Goal: Find specific page/section: Find specific page/section

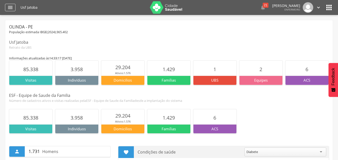
click at [10, 6] on icon "" at bounding box center [10, 8] width 6 height 6
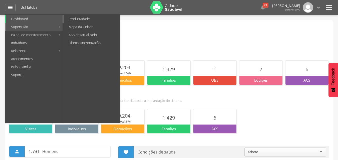
click at [68, 22] on link "Produtividade" at bounding box center [92, 19] width 56 height 8
type input "**********"
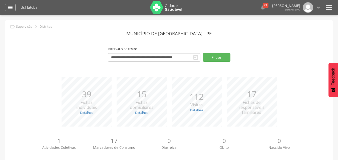
click at [13, 9] on icon "" at bounding box center [10, 8] width 6 height 6
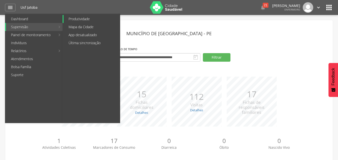
click at [83, 20] on link "Produtividade" at bounding box center [92, 19] width 56 height 8
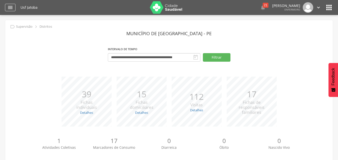
click at [14, 10] on div "" at bounding box center [10, 8] width 11 height 8
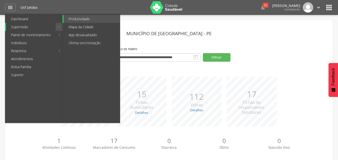
click at [41, 24] on link "Supervisão" at bounding box center [31, 27] width 50 height 8
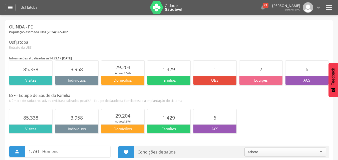
click at [327, 9] on icon "" at bounding box center [329, 8] width 8 height 8
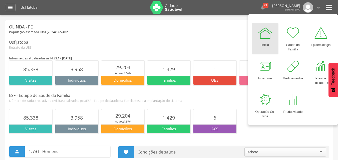
click at [154, 41] on div "Usf Jatoba" at bounding box center [169, 43] width 320 height 6
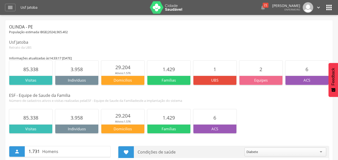
click at [331, 9] on icon "" at bounding box center [329, 8] width 8 height 8
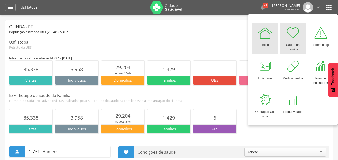
click at [285, 36] on link "Saúde da Família" at bounding box center [293, 39] width 27 height 32
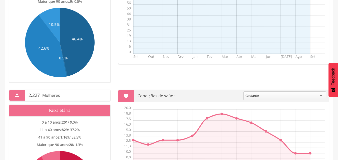
scroll to position [200, 0]
